Goal: Check status: Check status

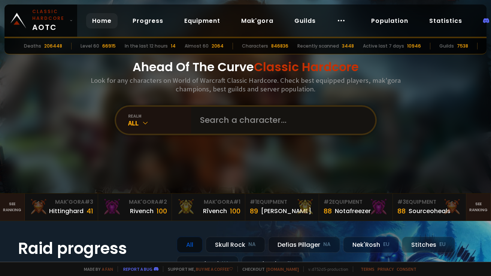
click at [210, 123] on input "text" at bounding box center [281, 120] width 171 height 27
type input "feraa"
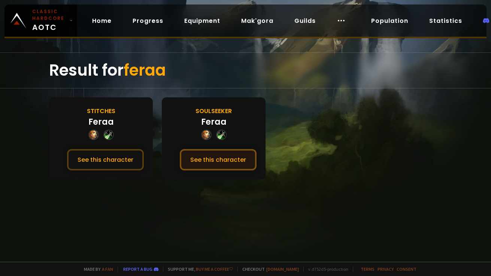
click at [213, 161] on button "See this character" at bounding box center [218, 159] width 77 height 21
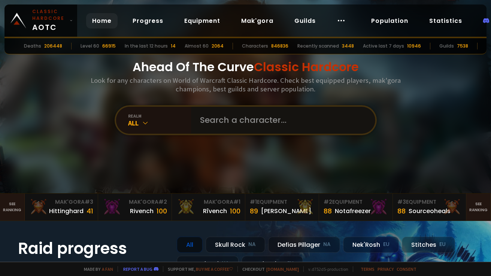
click at [202, 115] on input "text" at bounding box center [281, 120] width 171 height 27
type input "critalina"
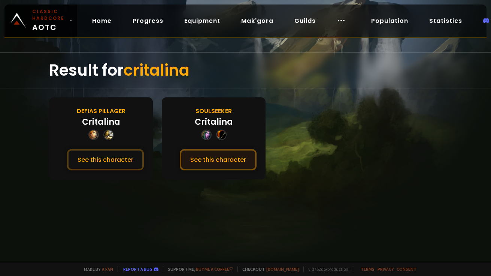
click at [217, 153] on button "See this character" at bounding box center [218, 159] width 77 height 21
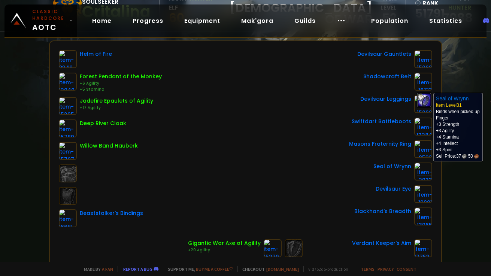
scroll to position [98, 0]
